Goal: Navigation & Orientation: Find specific page/section

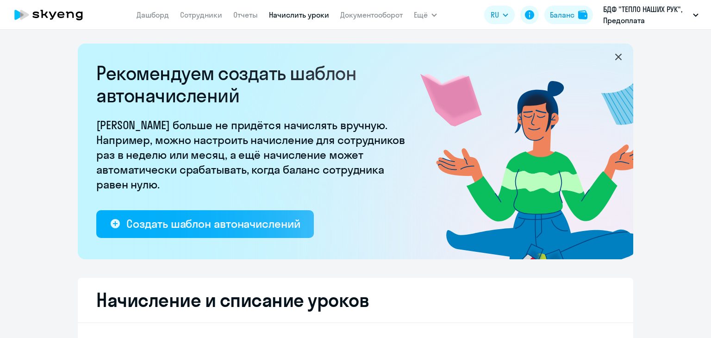
select select "10"
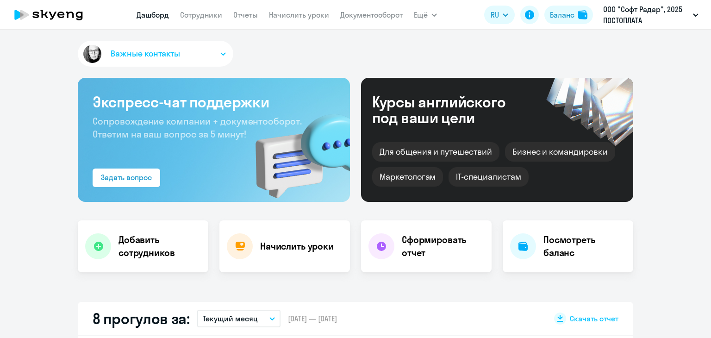
select select "30"
